Goal: Navigation & Orientation: Go to known website

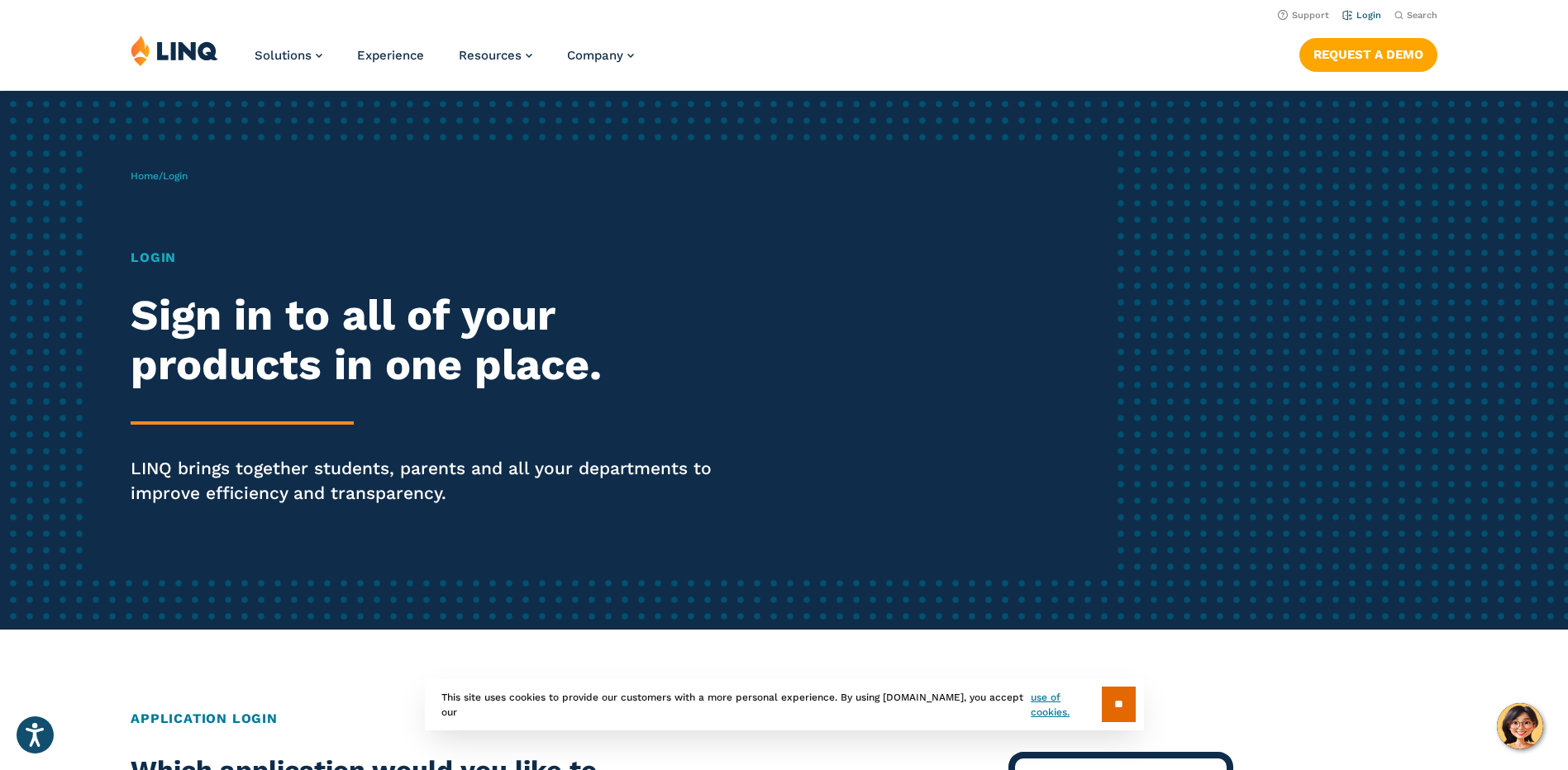
click at [1361, 14] on link "Login" at bounding box center [1361, 15] width 39 height 11
click at [1359, 17] on link "Login" at bounding box center [1361, 15] width 39 height 11
click at [158, 257] on h1 "Login" at bounding box center [432, 257] width 604 height 20
click at [1115, 696] on input "**" at bounding box center [1118, 704] width 34 height 36
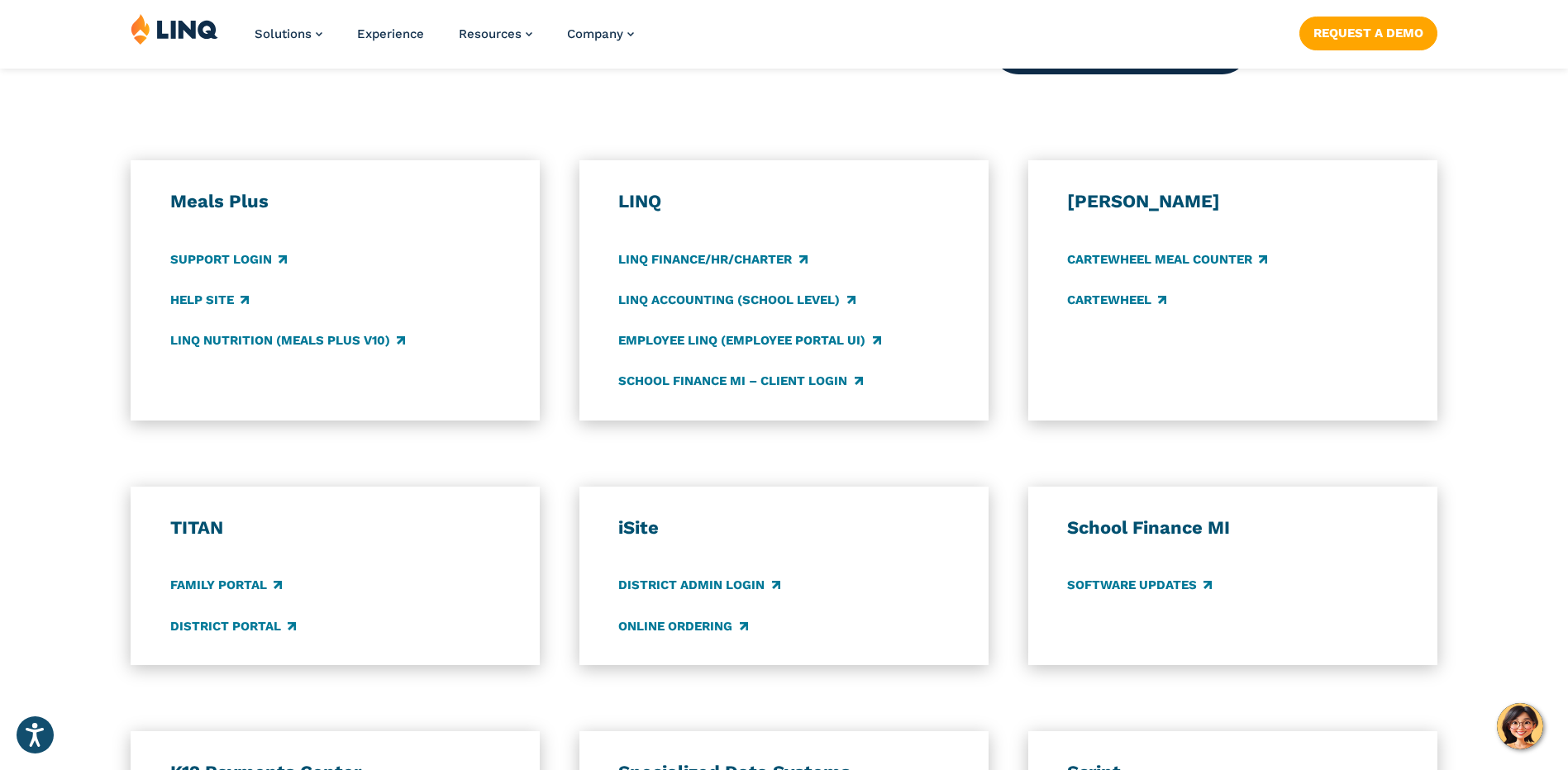
scroll to position [909, 0]
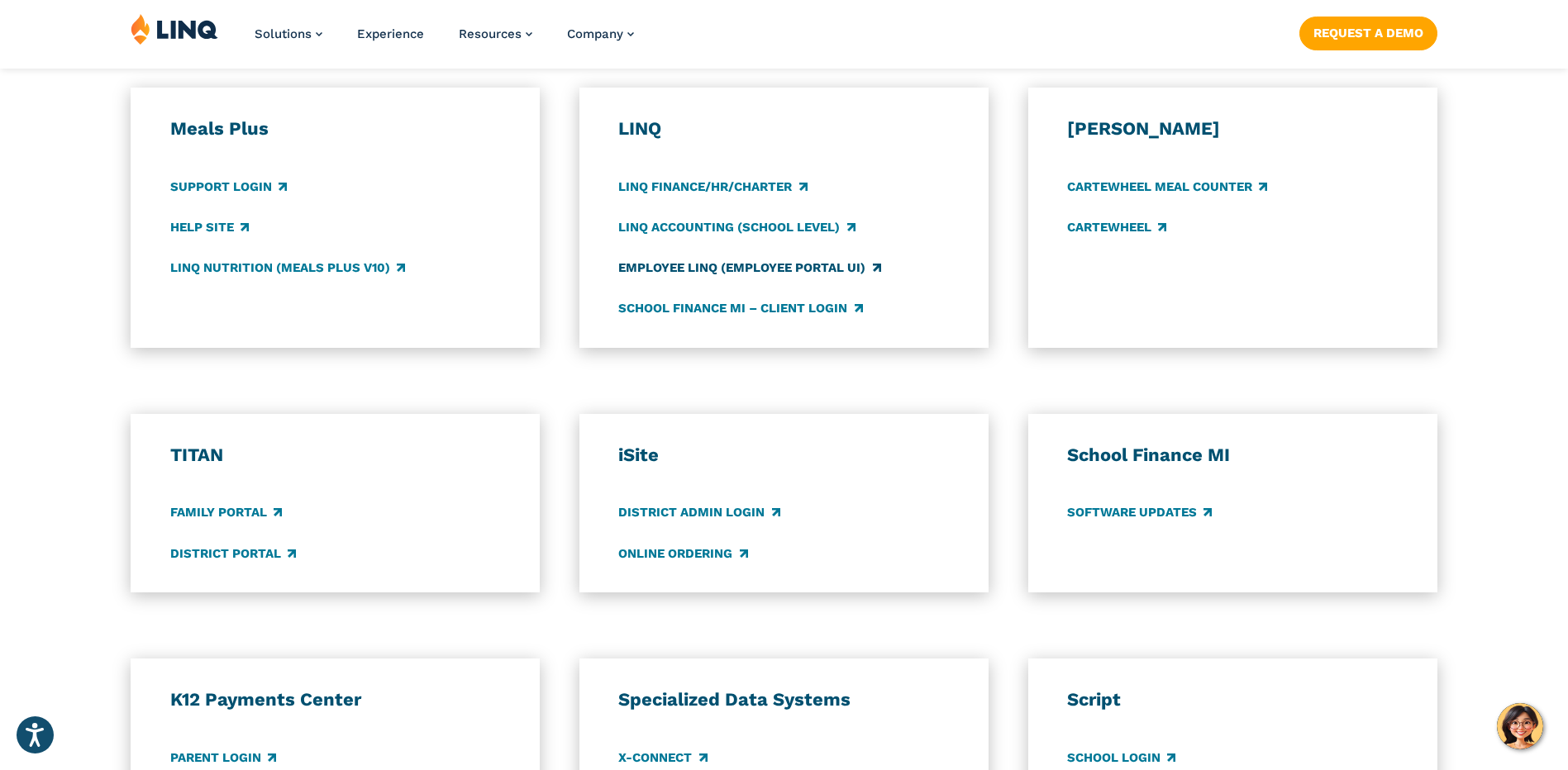
click at [704, 267] on link "Employee LINQ (Employee Portal UI)" at bounding box center [749, 267] width 262 height 18
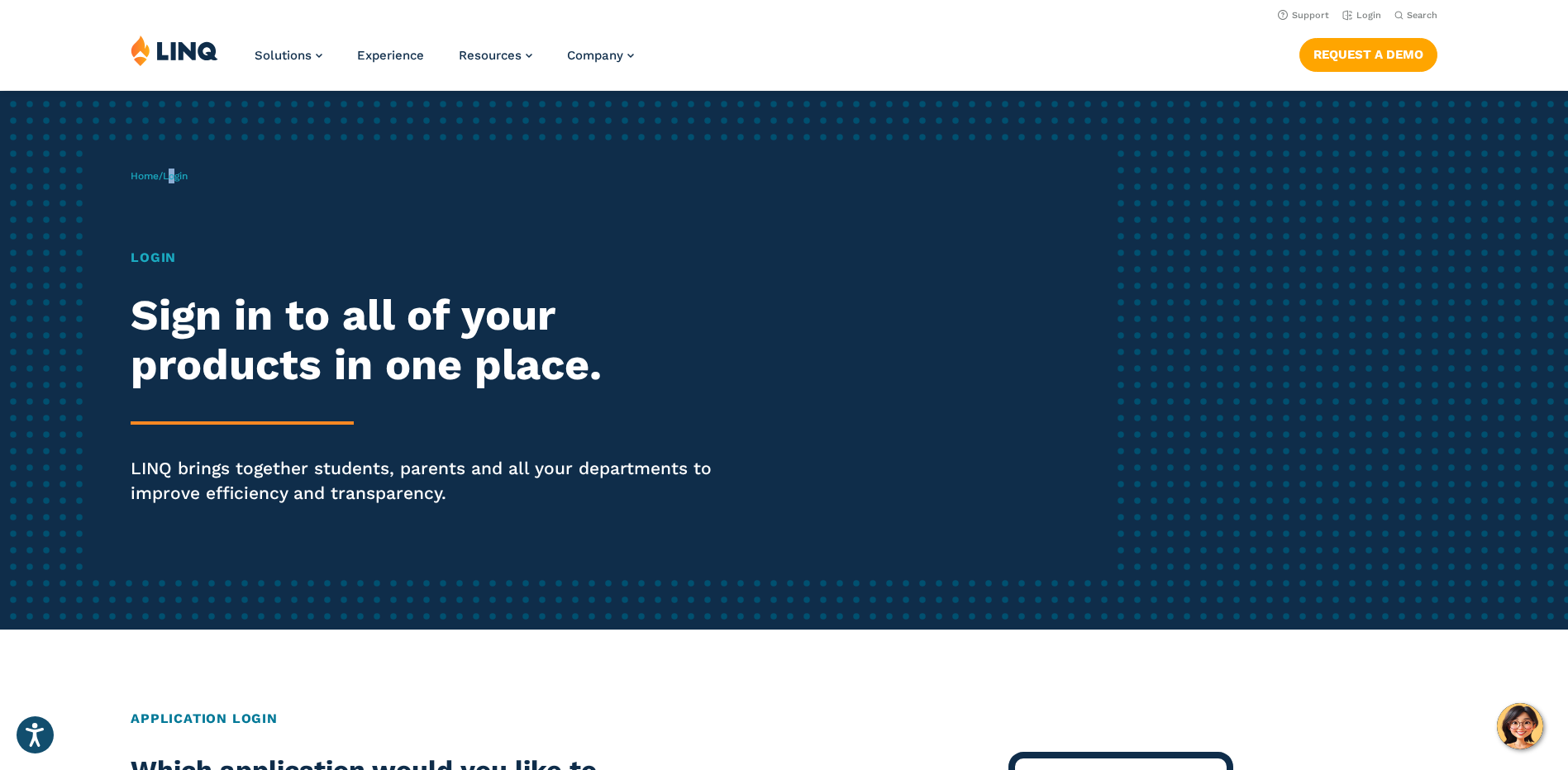
click at [178, 176] on span "Login" at bounding box center [175, 176] width 25 height 12
drag, startPoint x: 178, startPoint y: 176, endPoint x: 153, endPoint y: 172, distance: 25.3
click at [153, 172] on link "Home" at bounding box center [145, 176] width 28 height 12
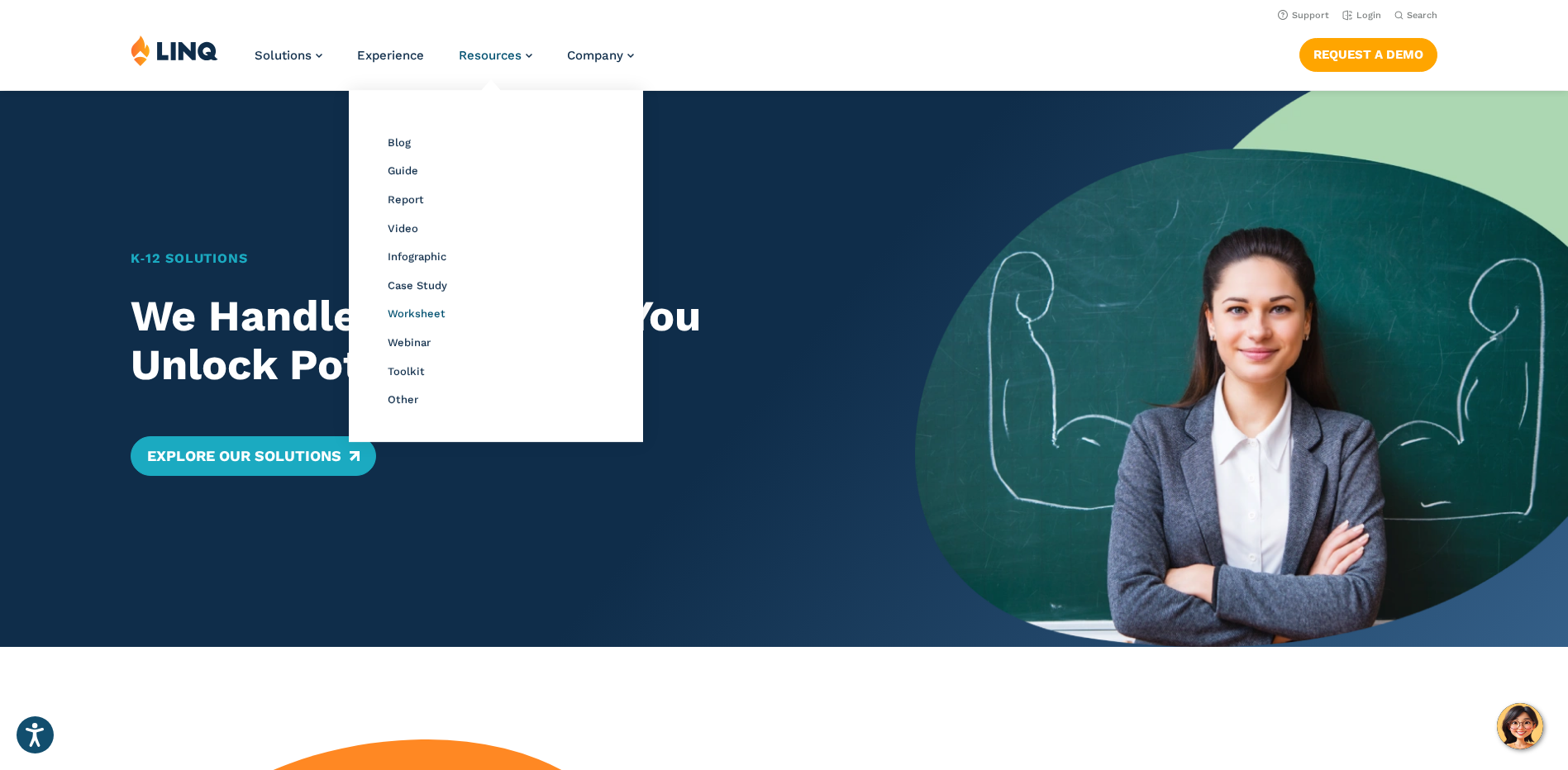
click at [426, 319] on span "Worksheet" at bounding box center [416, 313] width 58 height 12
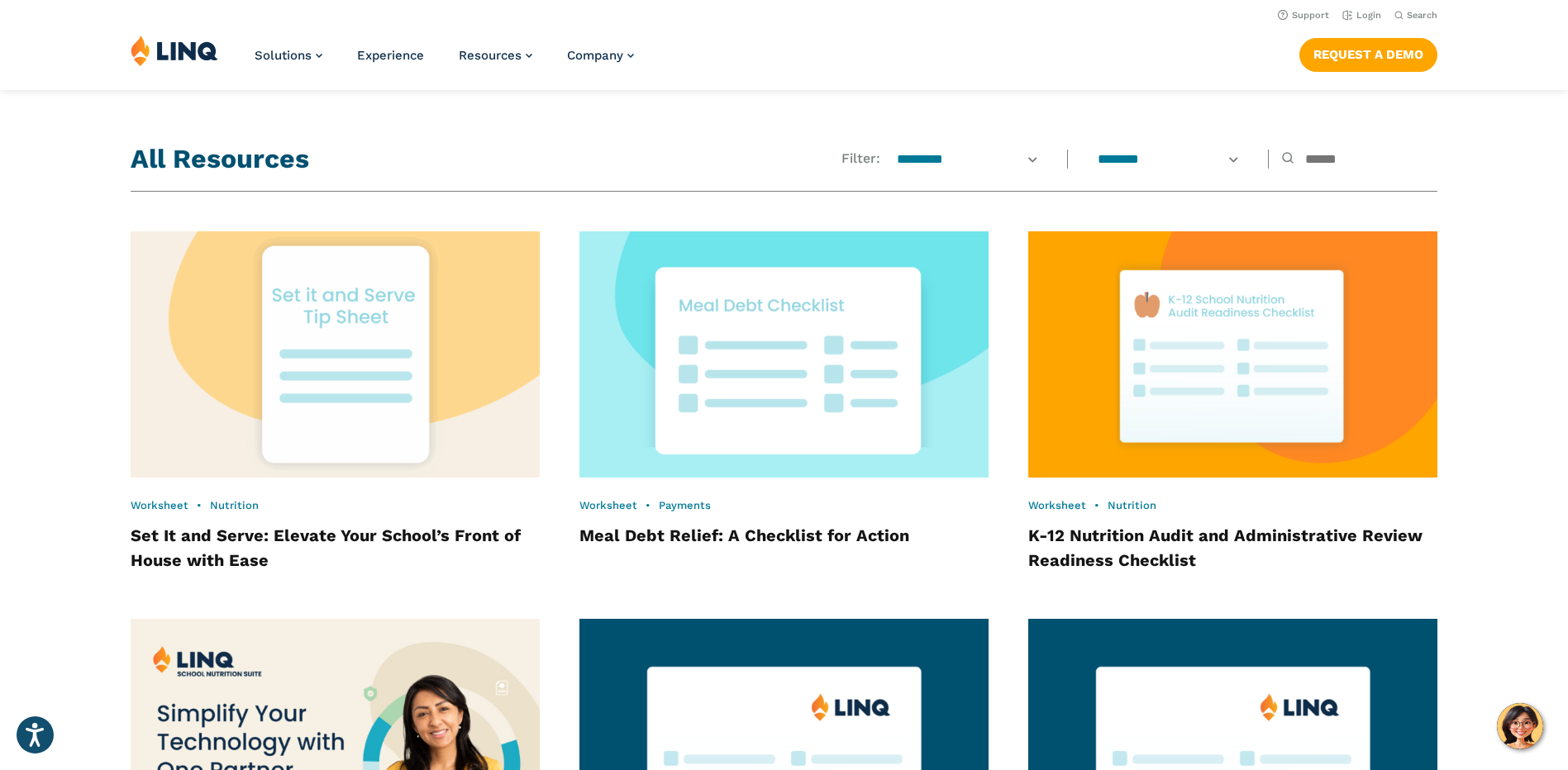
scroll to position [963, 0]
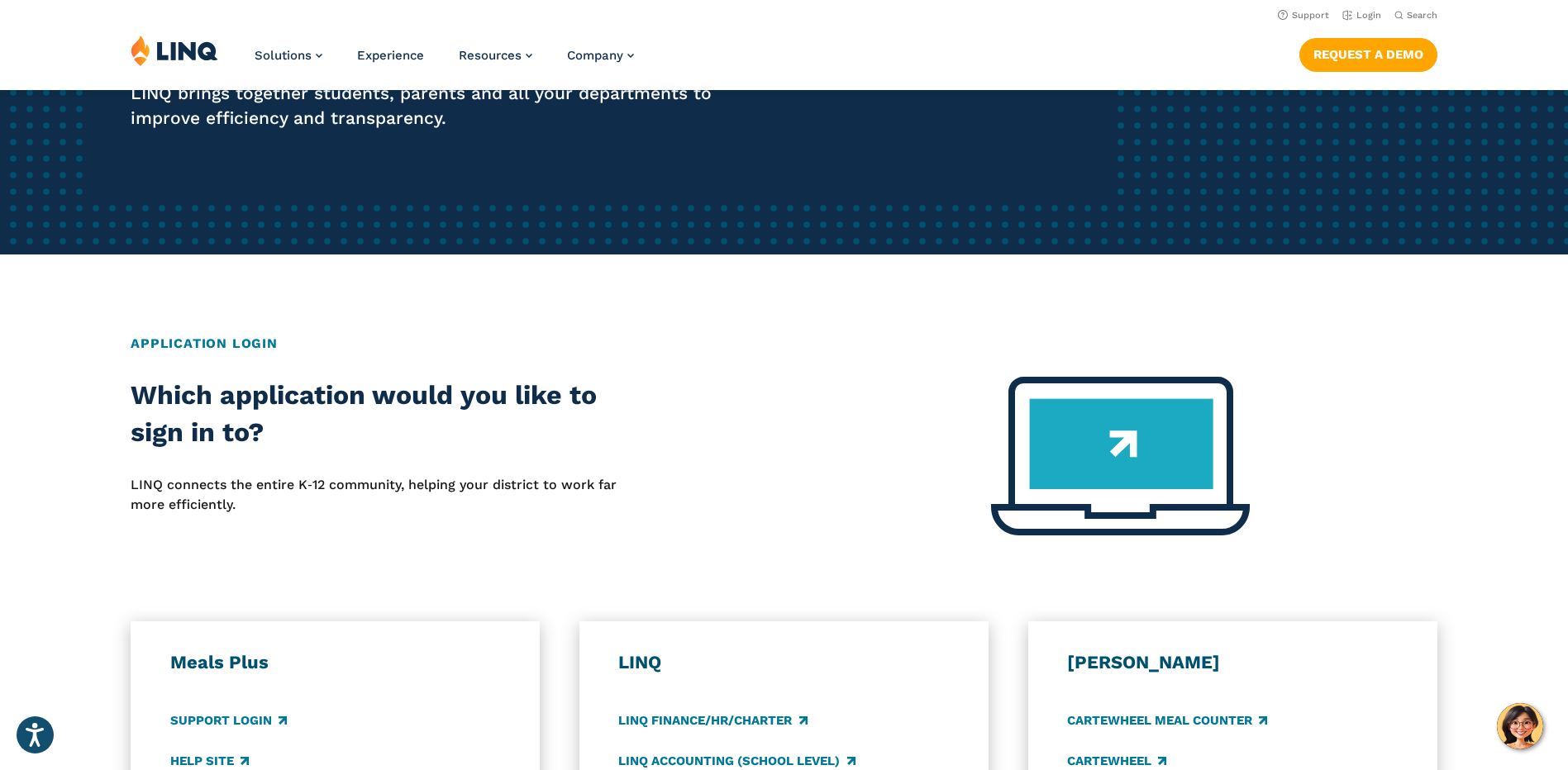
scroll to position [82, 0]
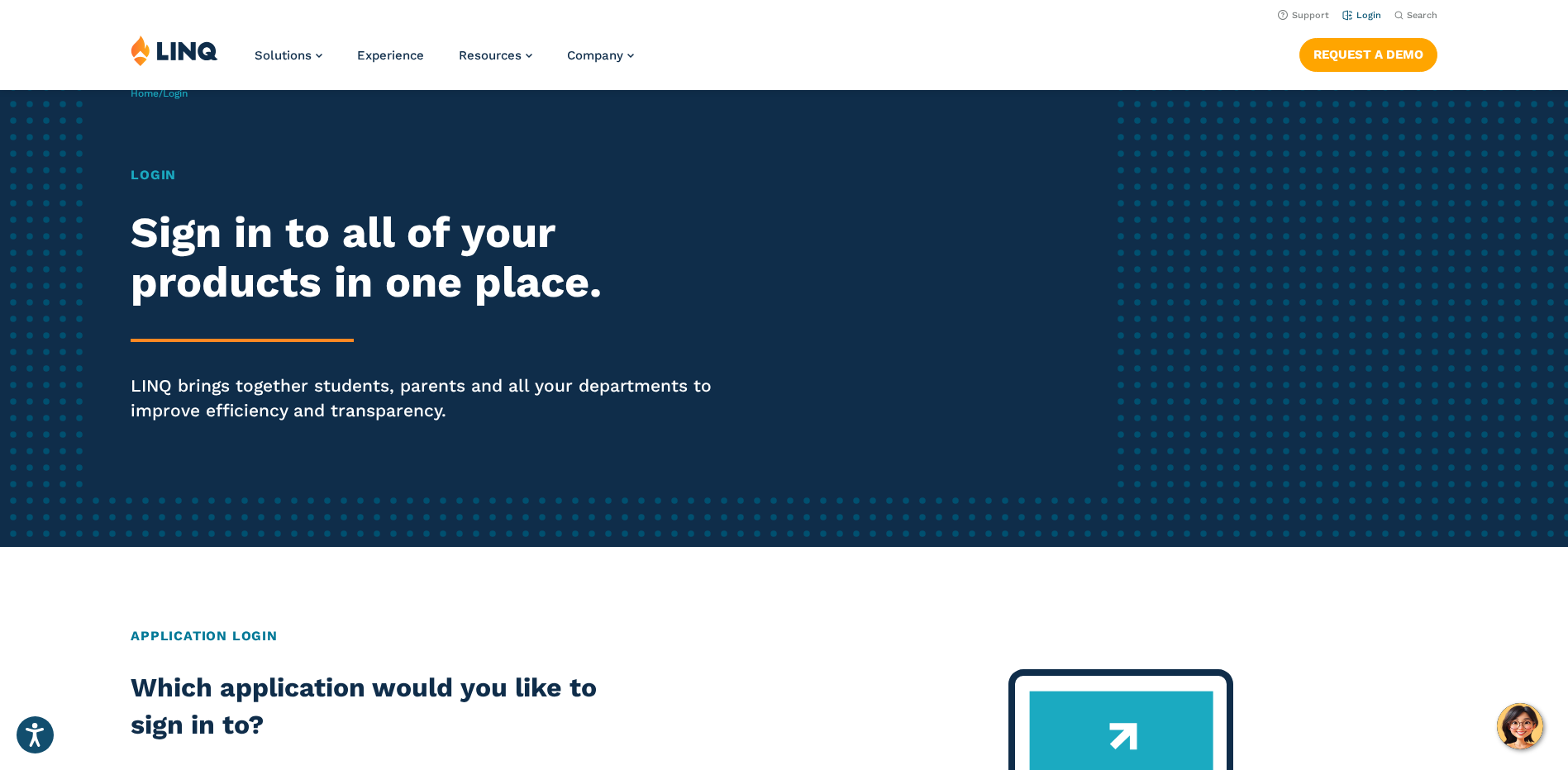
click at [1376, 15] on link "Login" at bounding box center [1361, 15] width 39 height 11
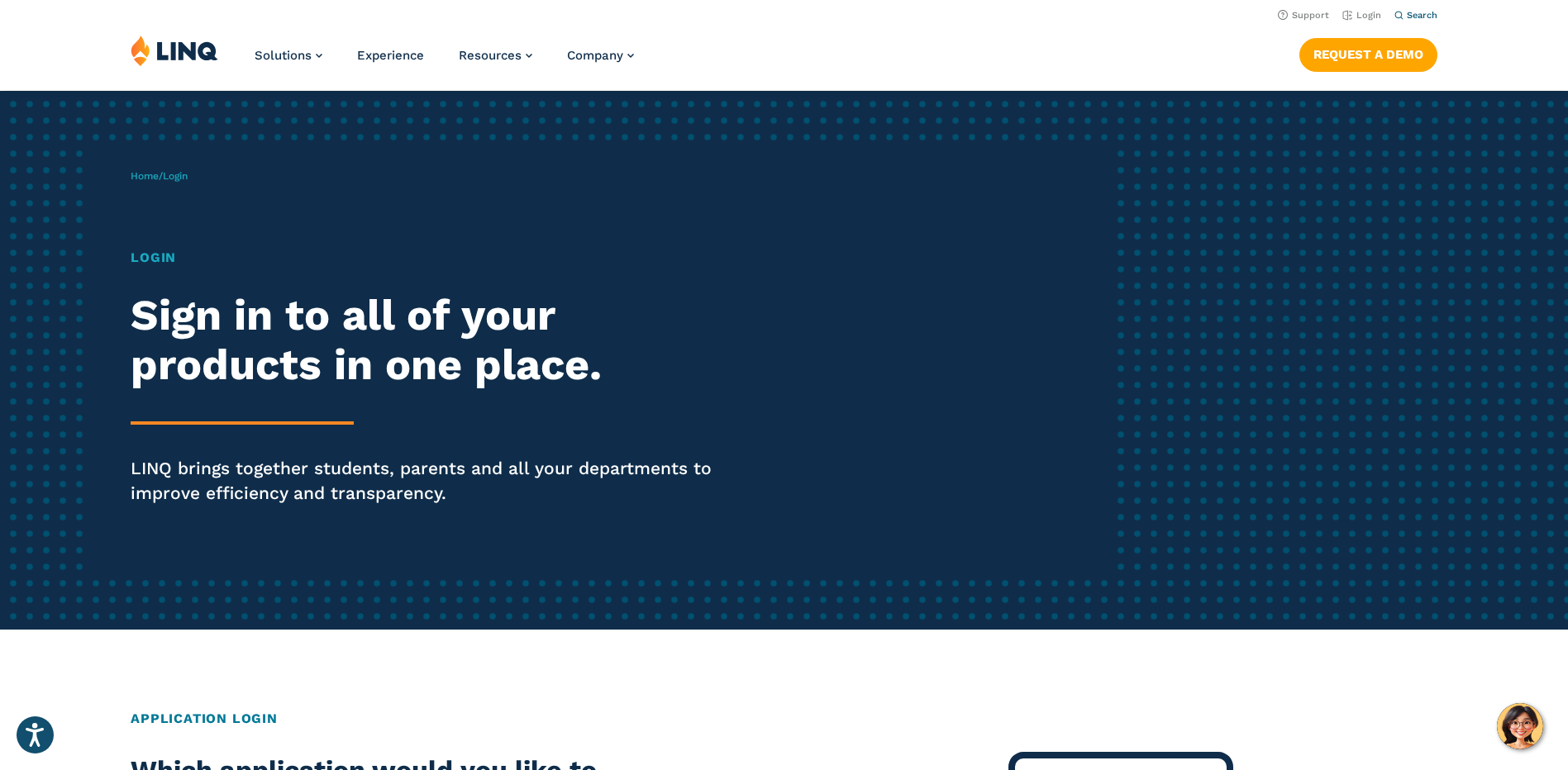
click at [1403, 9] on button "Search" at bounding box center [1416, 15] width 43 height 12
click at [1363, 11] on link "Login" at bounding box center [1361, 15] width 39 height 11
click at [245, 716] on h2 "Application Login" at bounding box center [784, 719] width 1306 height 20
